Goal: Check status

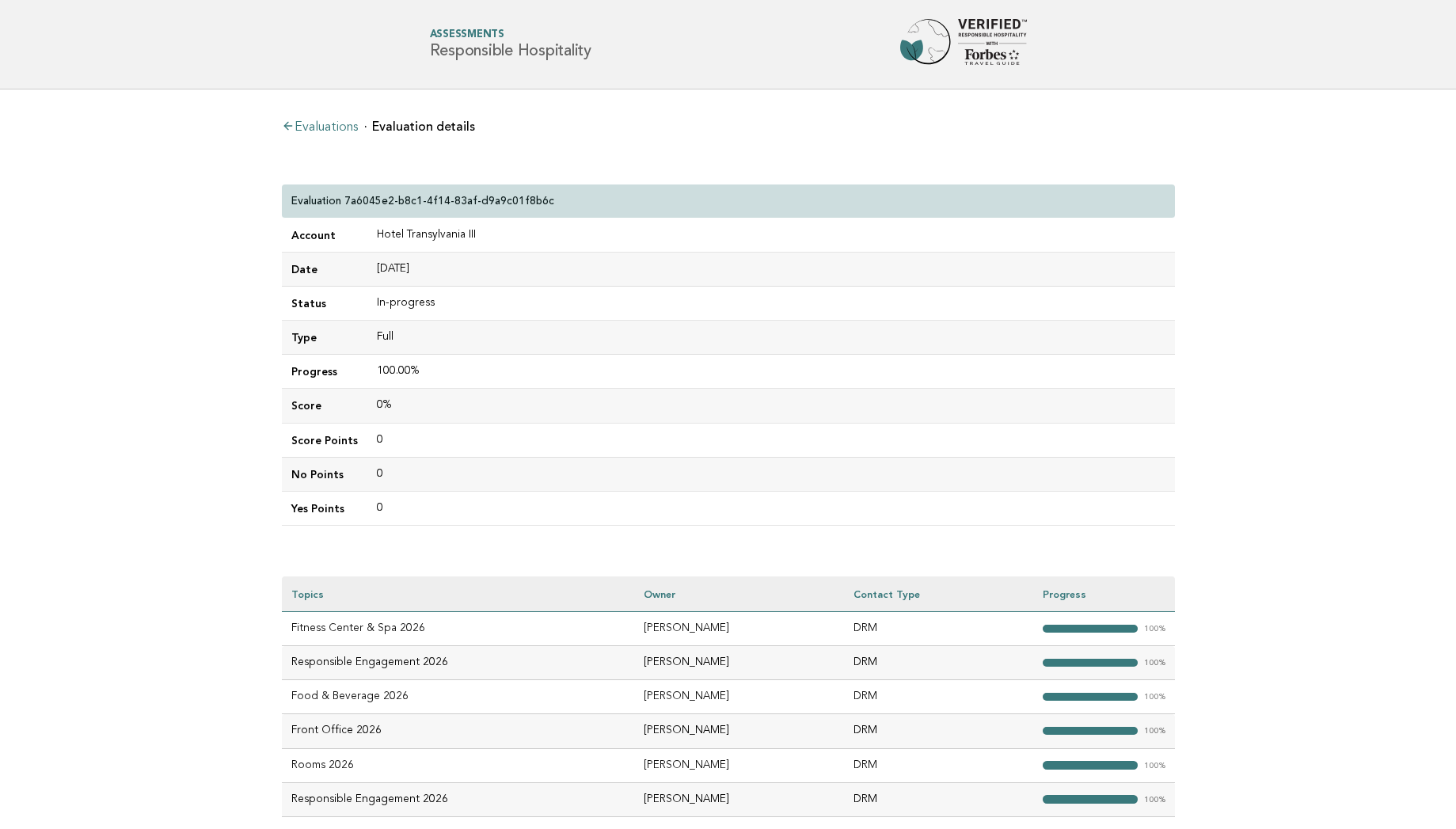
scroll to position [63, 0]
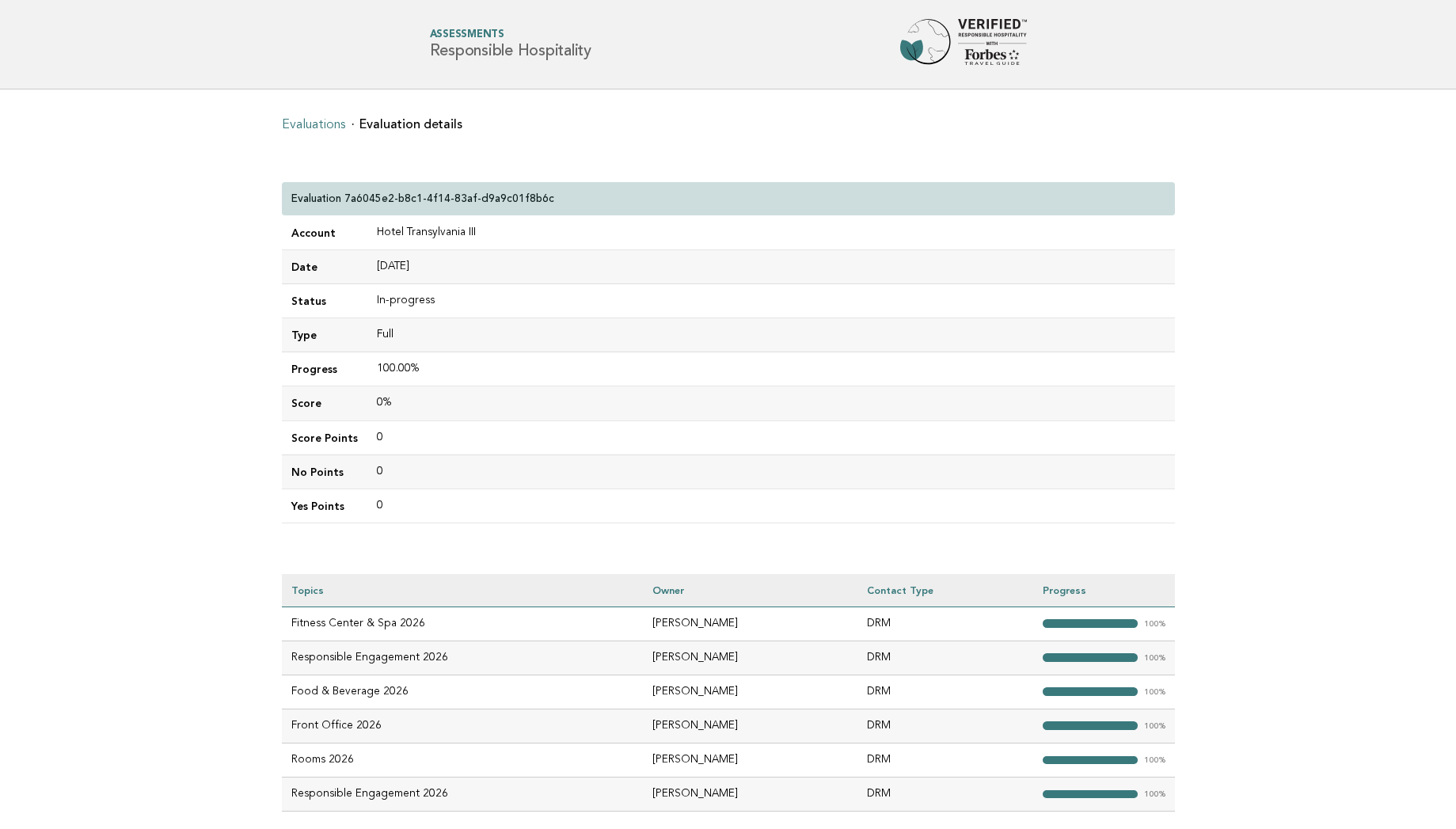
scroll to position [63, 0]
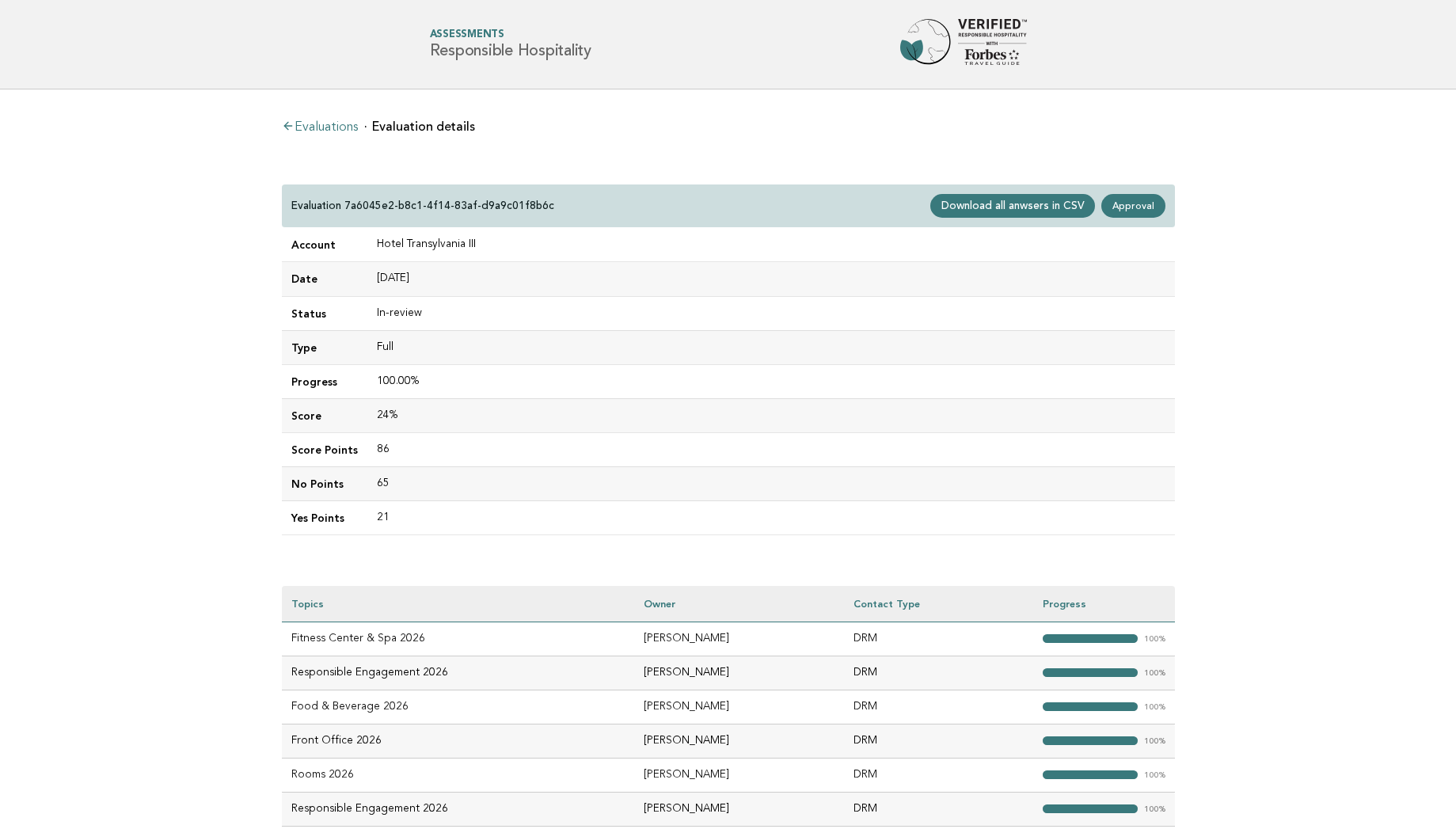
scroll to position [63, 0]
